Goal: Transaction & Acquisition: Purchase product/service

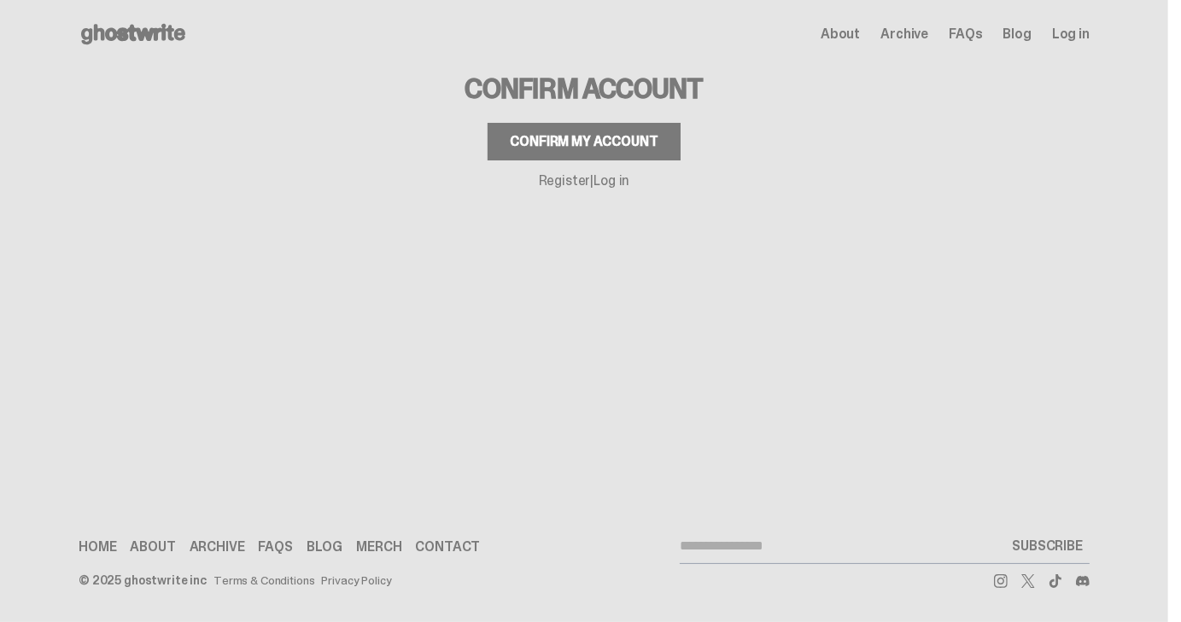
click at [626, 135] on div "Confirm my account" at bounding box center [584, 142] width 148 height 14
click at [634, 131] on button "Confirm my account" at bounding box center [584, 142] width 192 height 38
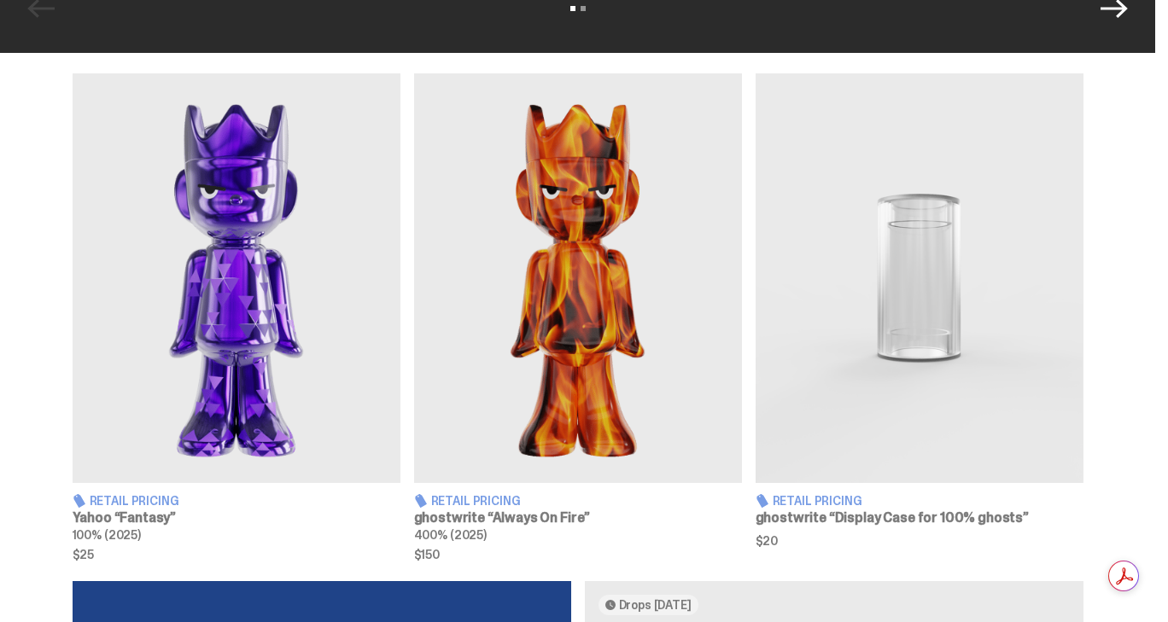
scroll to position [566, 0]
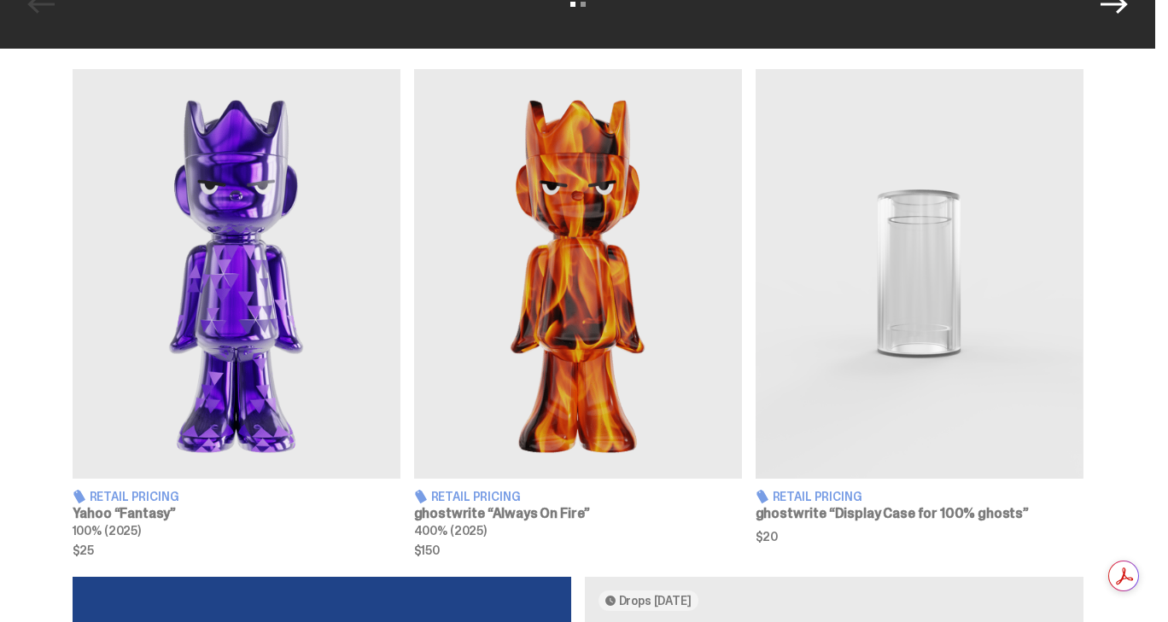
click at [231, 256] on img at bounding box center [237, 274] width 328 height 410
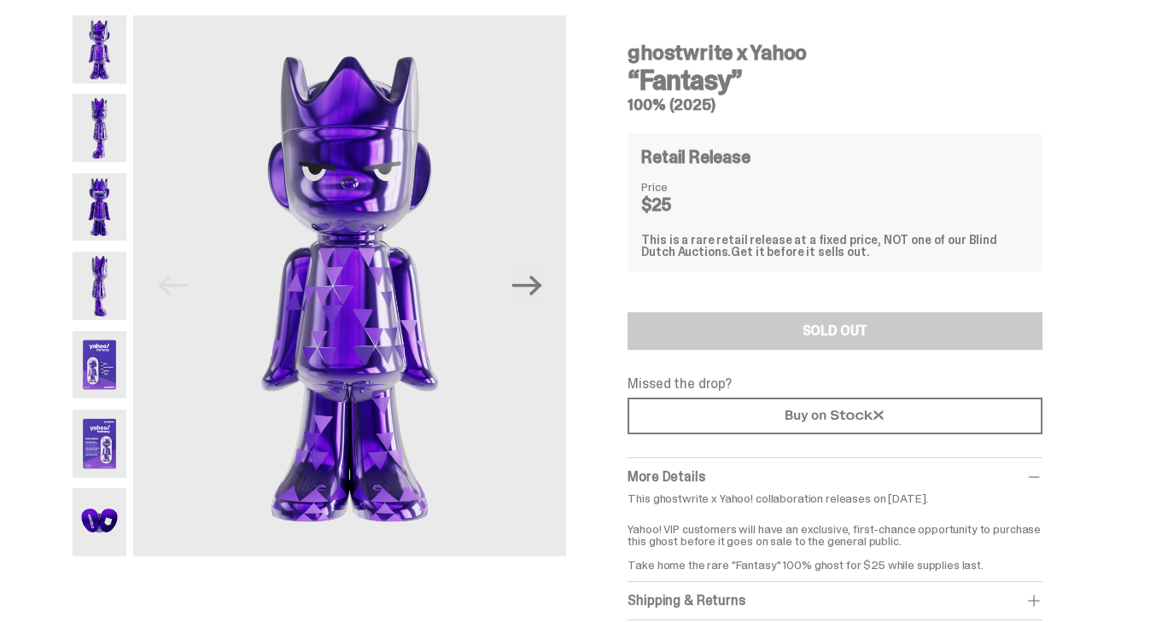
scroll to position [13, 0]
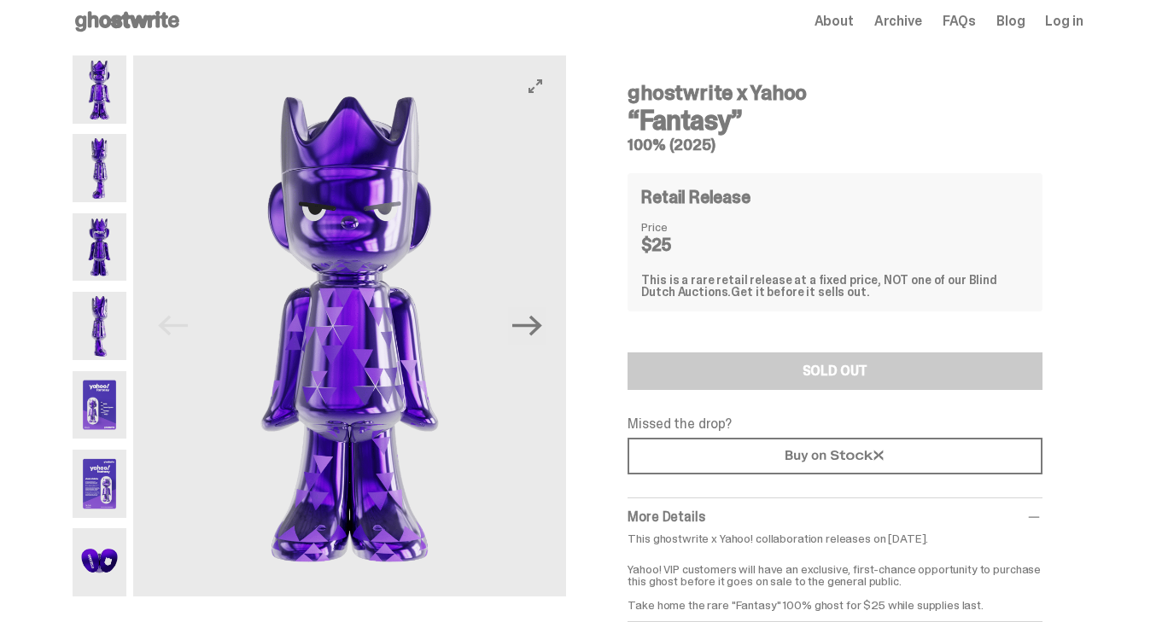
click at [555, 330] on img at bounding box center [349, 325] width 433 height 541
click at [542, 330] on icon "Next" at bounding box center [527, 326] width 30 height 30
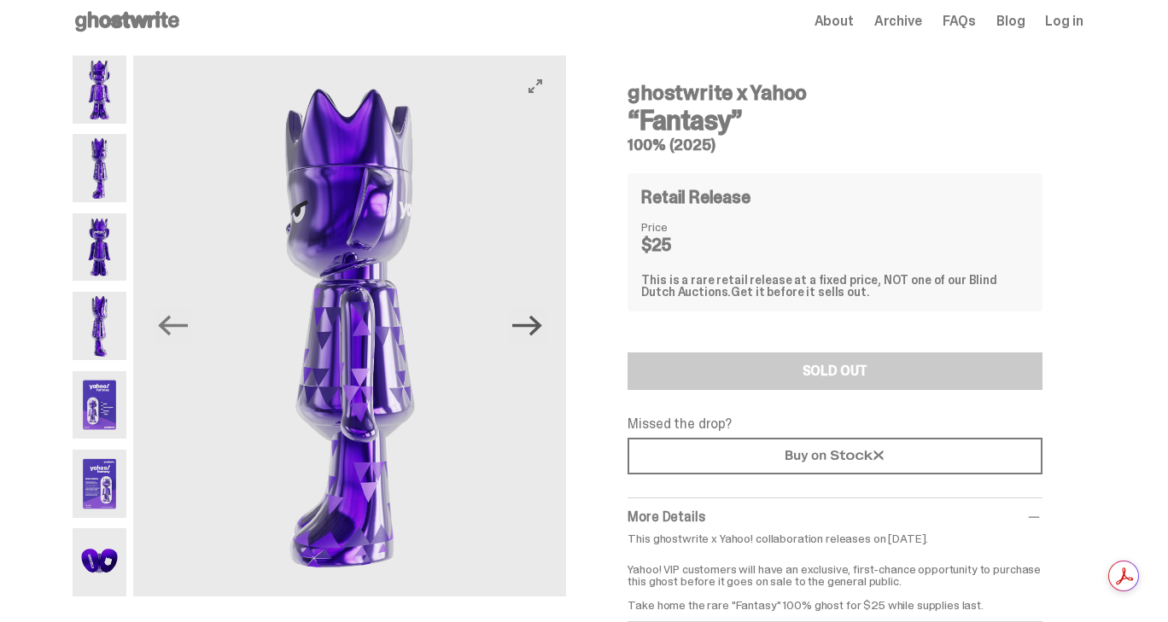
click at [542, 330] on icon "Next" at bounding box center [527, 326] width 30 height 20
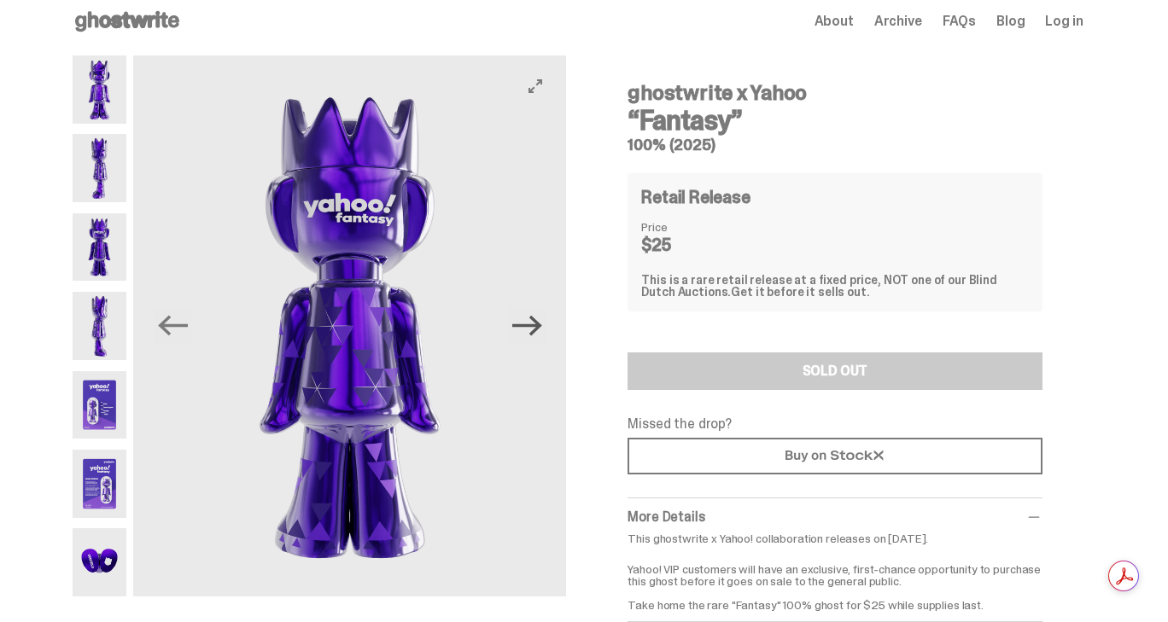
click at [542, 330] on icon "Next" at bounding box center [527, 326] width 30 height 20
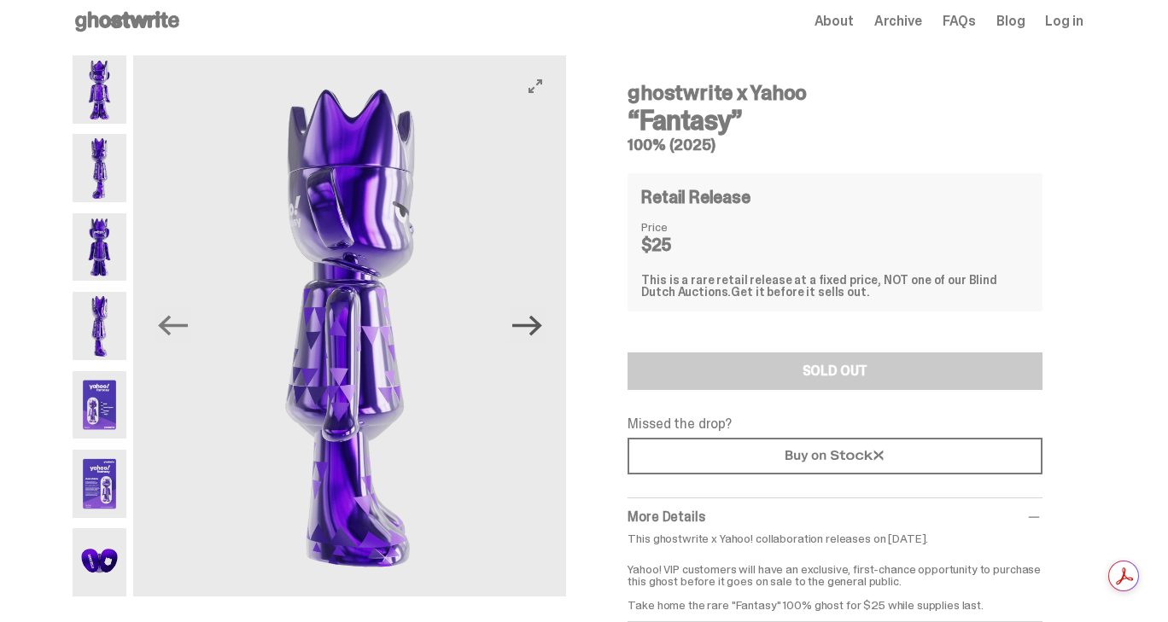
click at [542, 330] on icon "Next" at bounding box center [527, 326] width 30 height 20
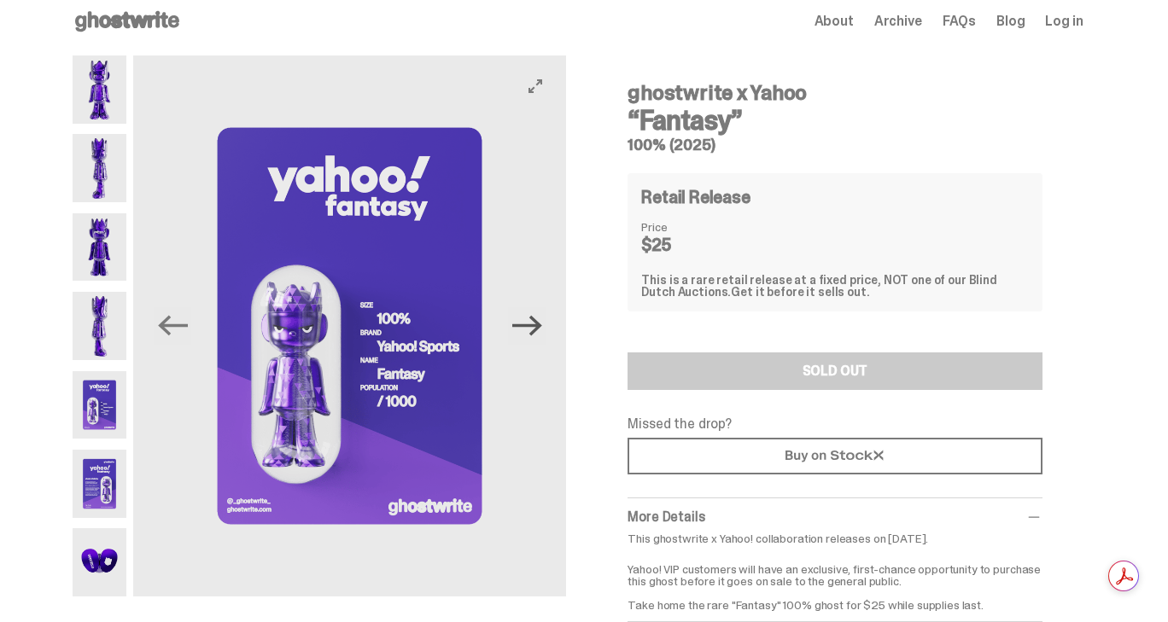
click at [542, 330] on icon "Next" at bounding box center [527, 326] width 30 height 20
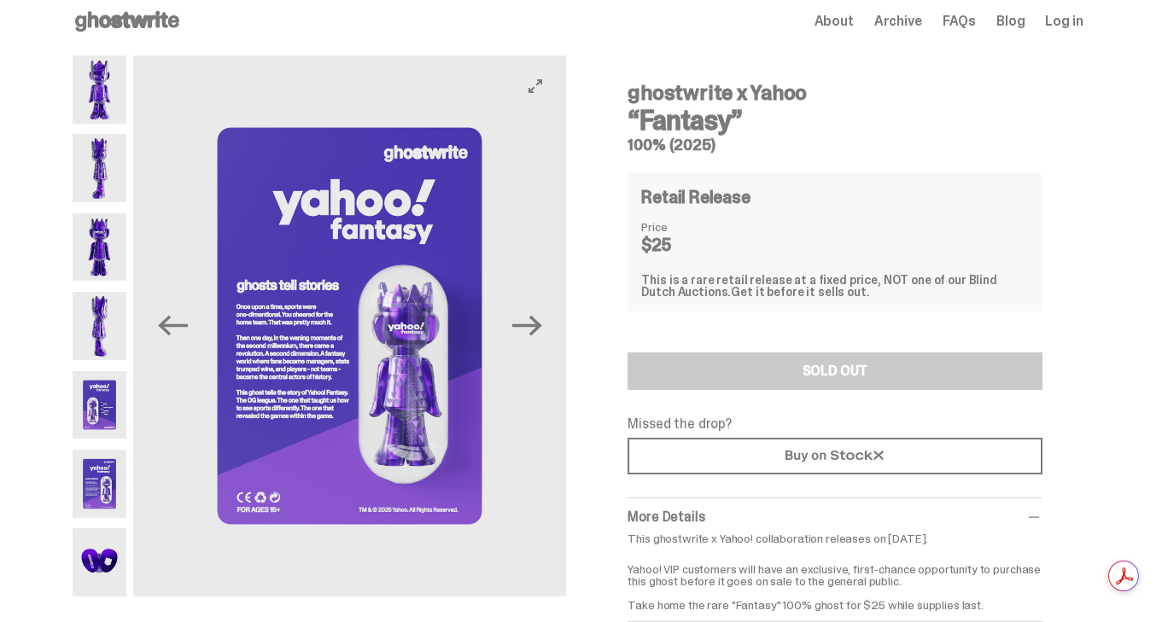
drag, startPoint x: 552, startPoint y: 319, endPoint x: 540, endPoint y: 325, distance: 13.4
click at [540, 325] on icon "Next" at bounding box center [527, 326] width 30 height 20
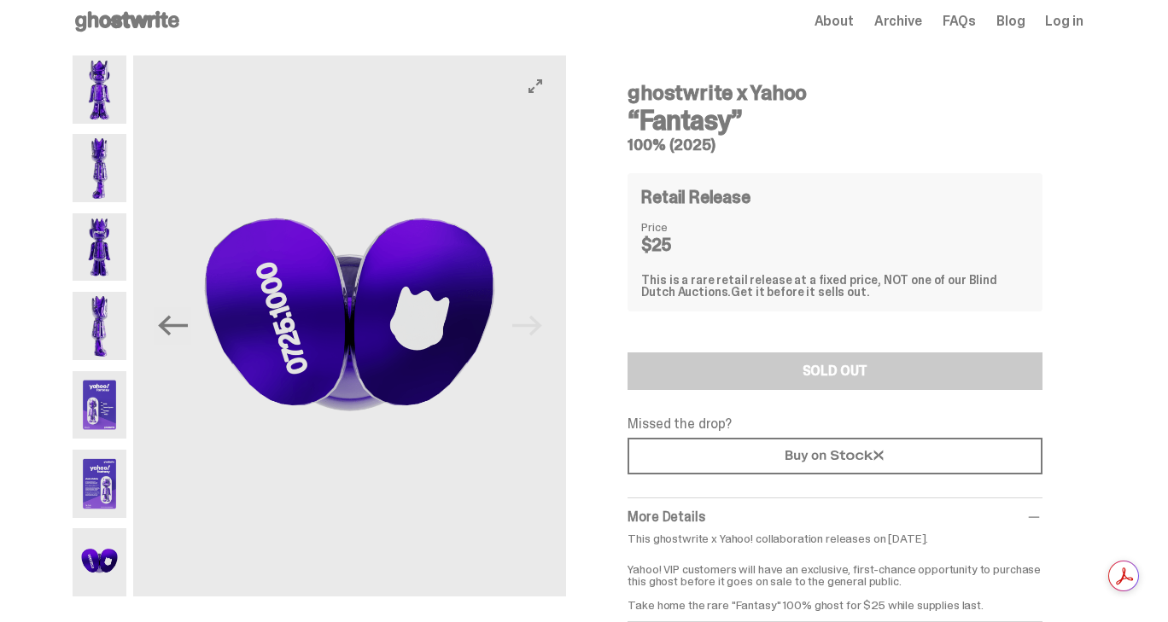
click at [540, 325] on img at bounding box center [349, 325] width 433 height 541
